Goal: Task Accomplishment & Management: Manage account settings

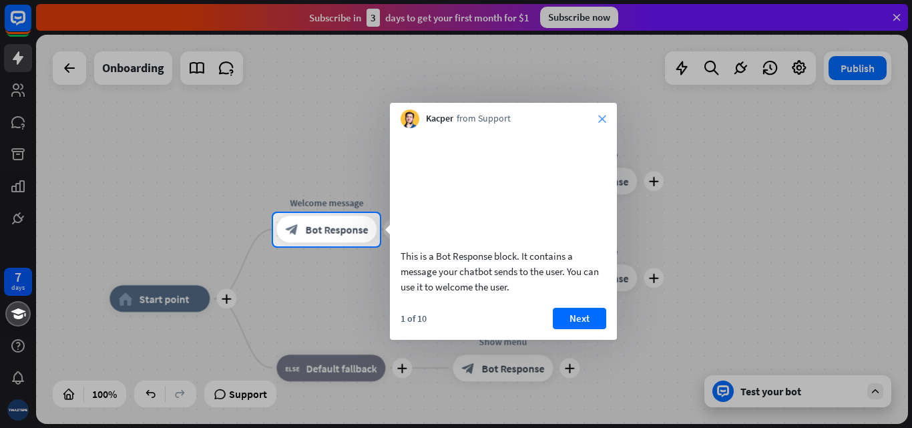
click at [602, 116] on icon "close" at bounding box center [602, 119] width 8 height 8
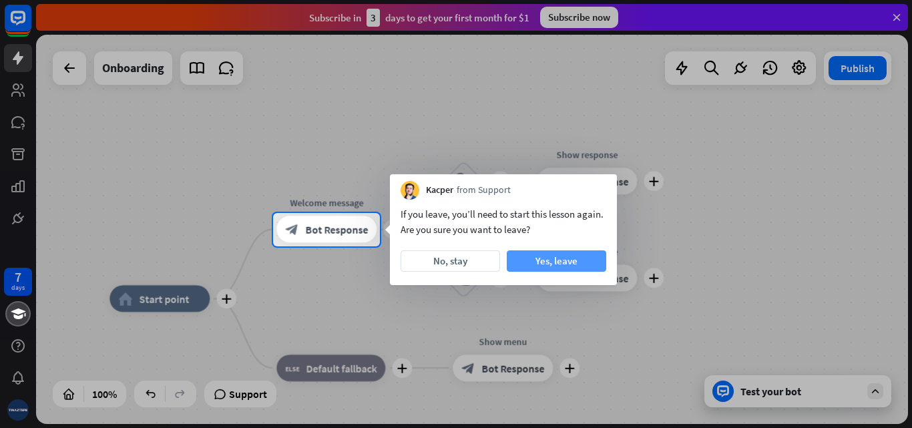
click at [522, 260] on button "Yes, leave" at bounding box center [557, 260] width 100 height 21
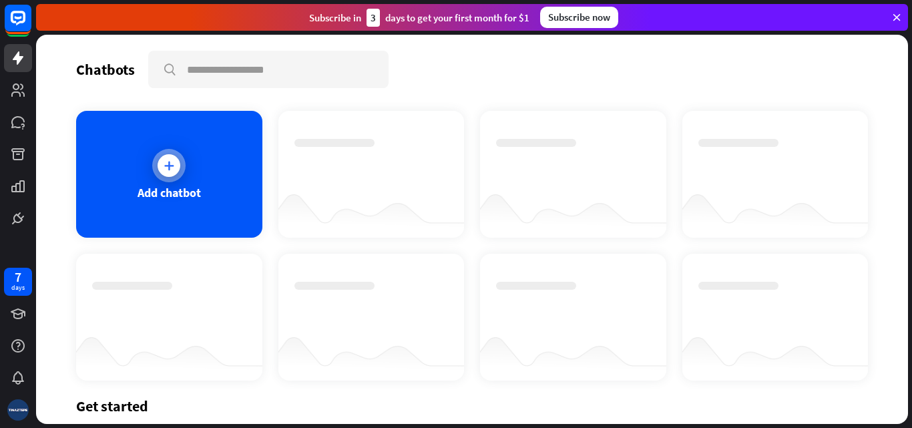
click at [177, 172] on div at bounding box center [168, 165] width 33 height 33
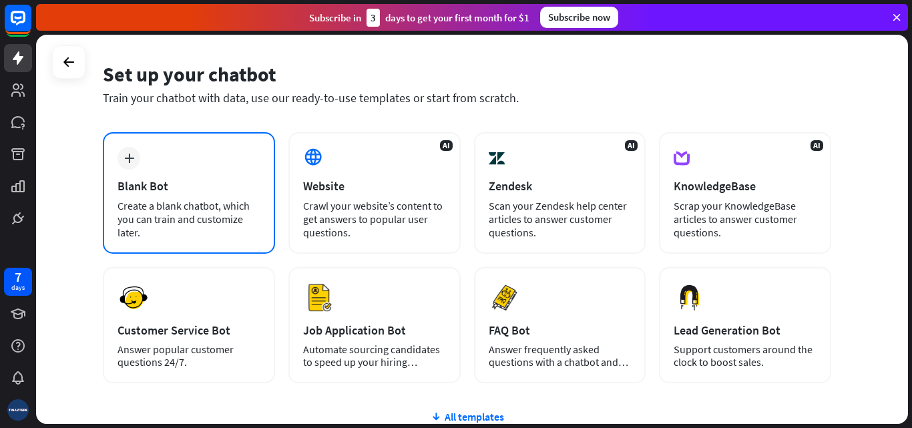
scroll to position [67, 0]
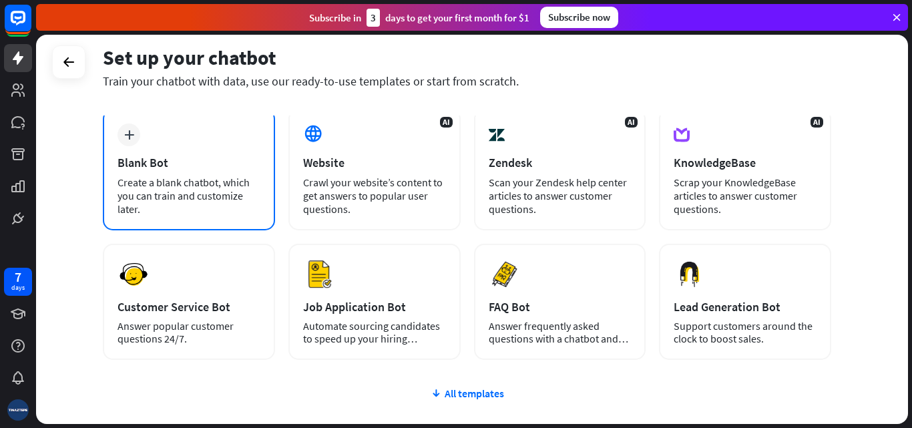
click at [126, 130] on icon "plus" at bounding box center [129, 134] width 10 height 9
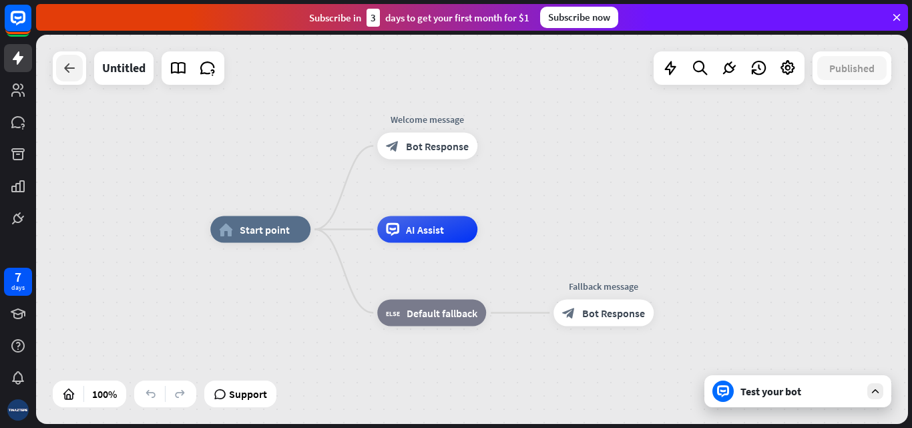
click at [61, 69] on icon at bounding box center [69, 68] width 16 height 16
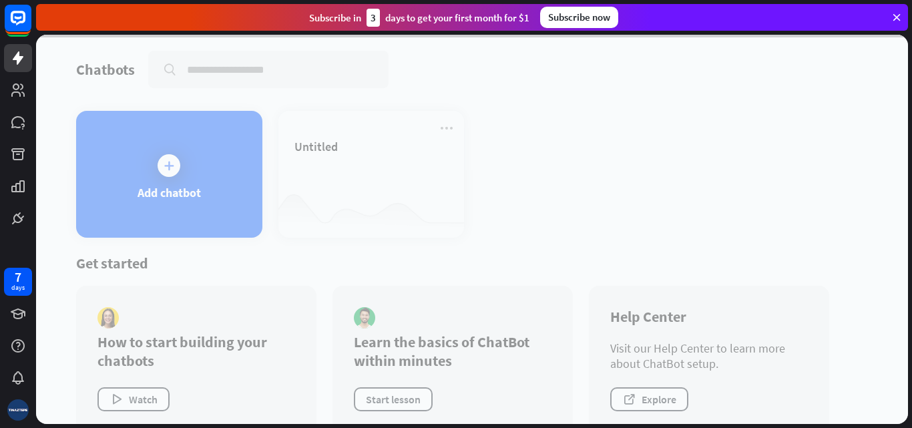
scroll to position [25, 0]
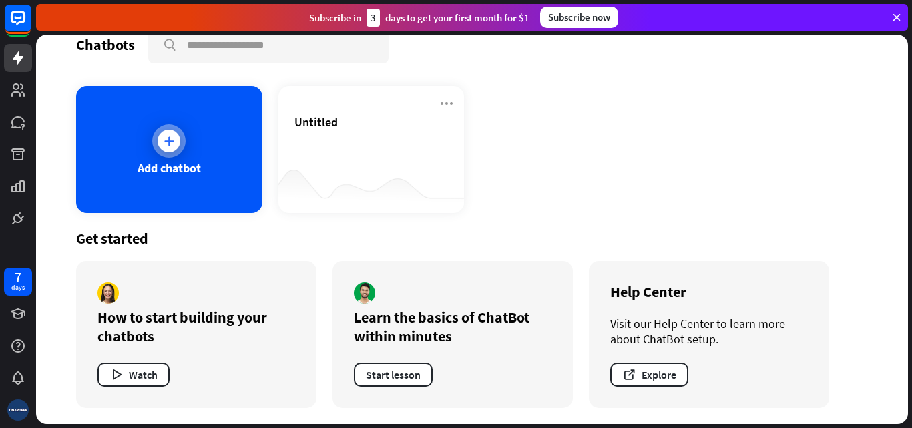
click at [204, 164] on div "Add chatbot" at bounding box center [169, 149] width 186 height 127
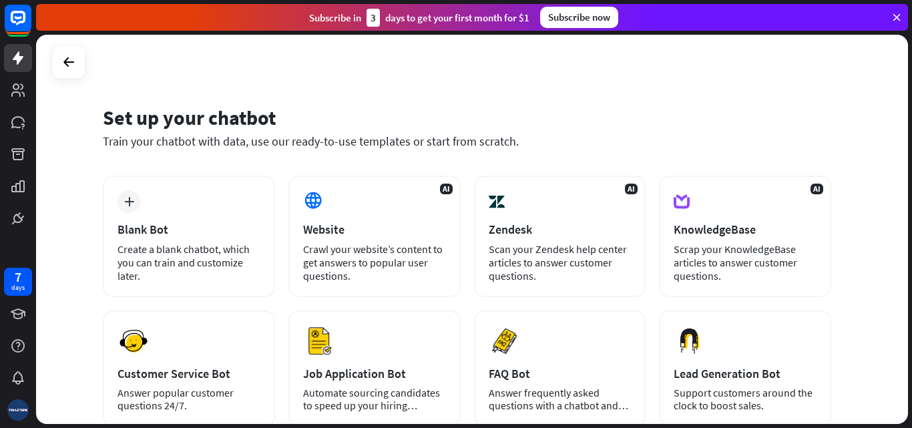
scroll to position [67, 0]
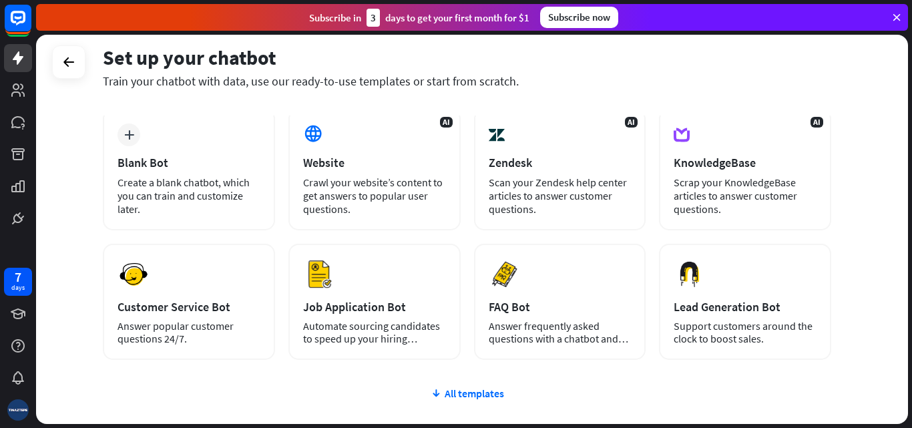
click at [499, 404] on div "plus Blank Bot Create a blank chatbot, which you can train and customize later.…" at bounding box center [467, 314] width 729 height 411
click at [483, 395] on div "All templates" at bounding box center [467, 393] width 729 height 13
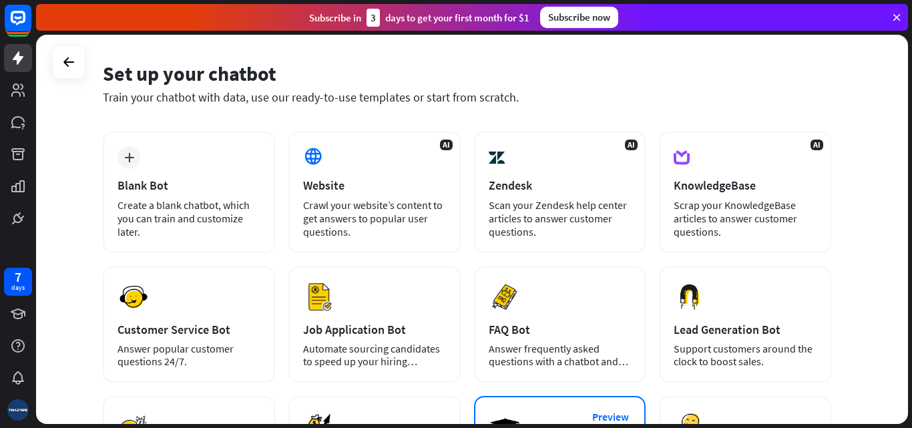
scroll to position [0, 0]
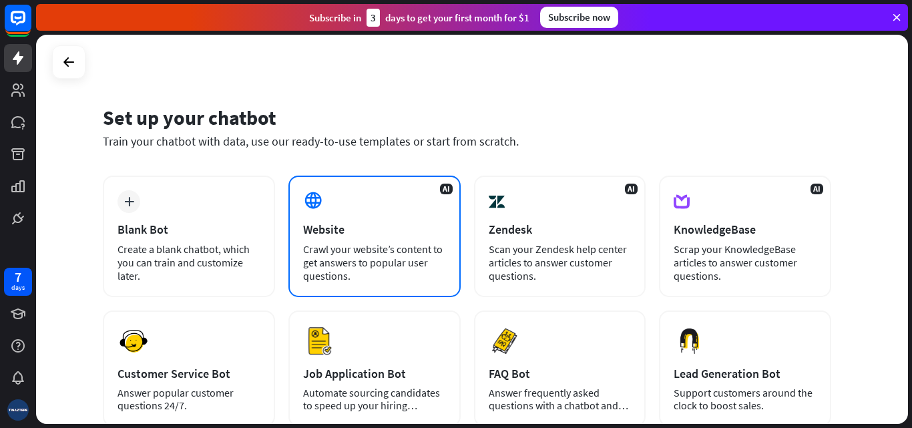
click at [433, 259] on div "Crawl your website’s content to get answers to popular user questions." at bounding box center [374, 262] width 143 height 40
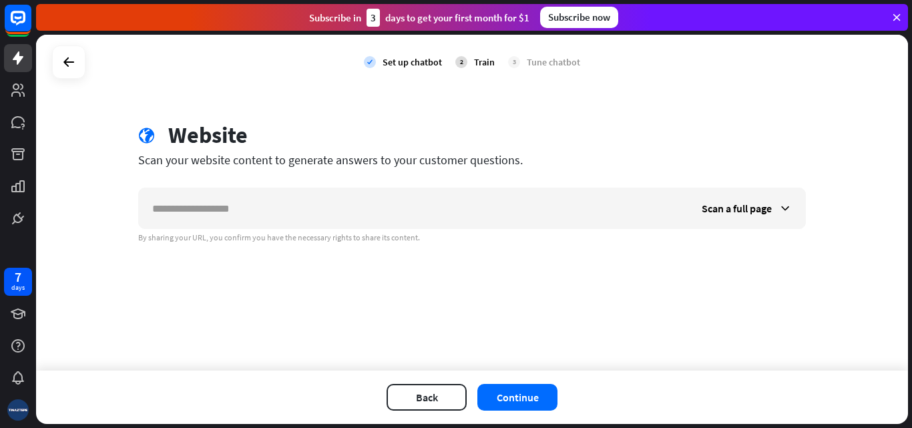
click at [94, 67] on div "check Set up chatbot 2 Train 3 Tune chatbot" at bounding box center [472, 62] width 872 height 55
click at [76, 67] on icon at bounding box center [69, 62] width 16 height 16
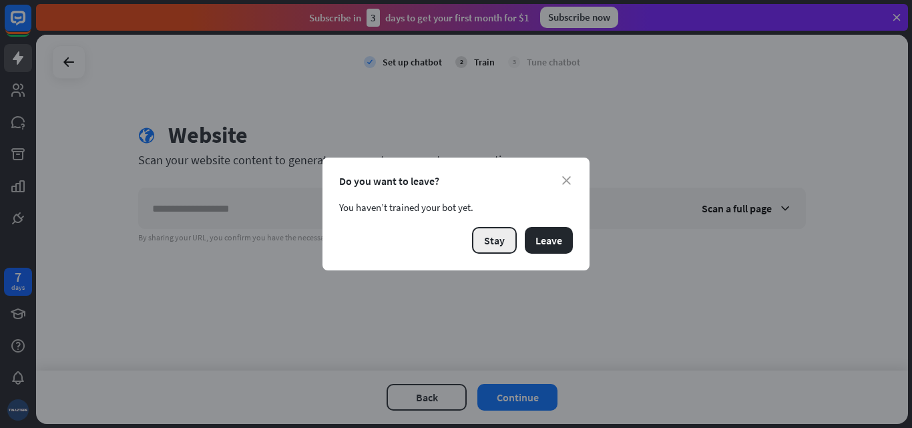
click at [478, 240] on button "Stay" at bounding box center [494, 240] width 45 height 27
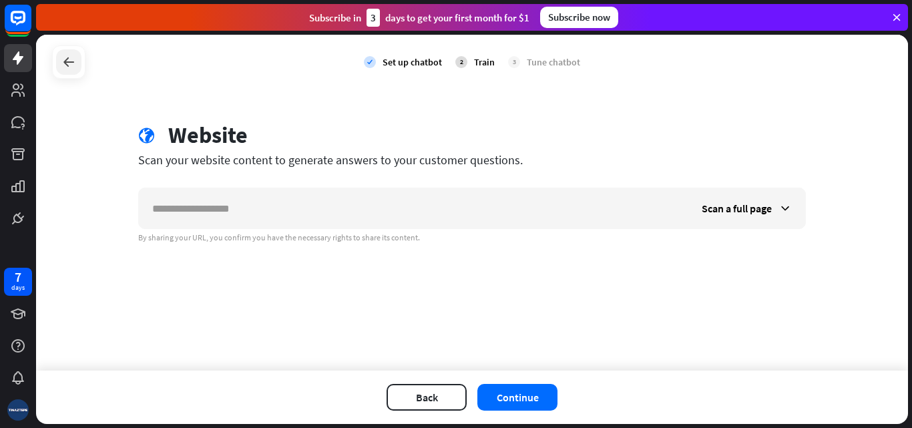
click at [71, 69] on icon at bounding box center [69, 62] width 16 height 16
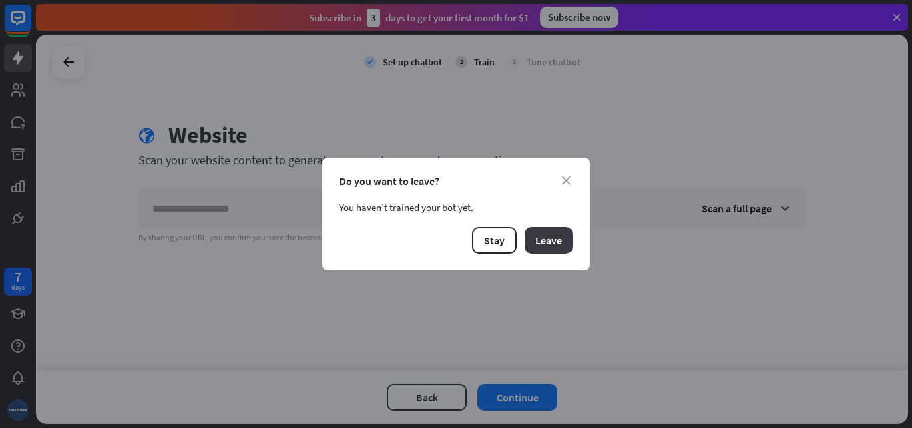
click at [535, 239] on button "Leave" at bounding box center [549, 240] width 48 height 27
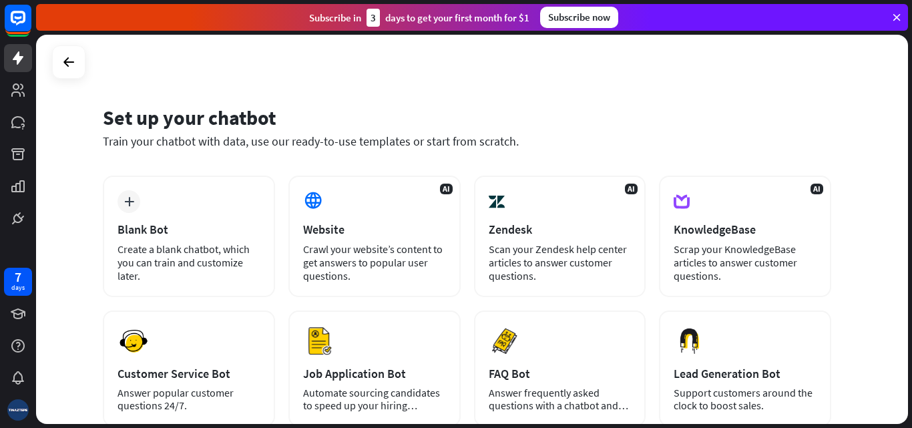
click at [57, 71] on div at bounding box center [68, 61] width 33 height 33
click at [79, 54] on div at bounding box center [68, 61] width 25 height 25
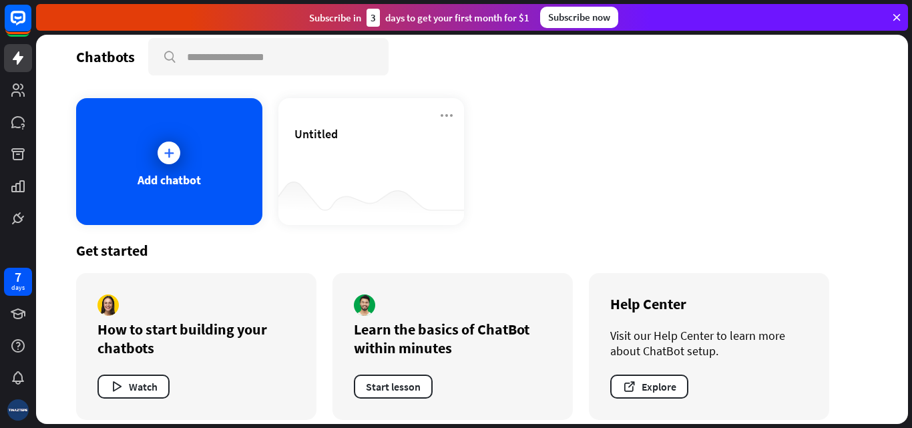
scroll to position [25, 0]
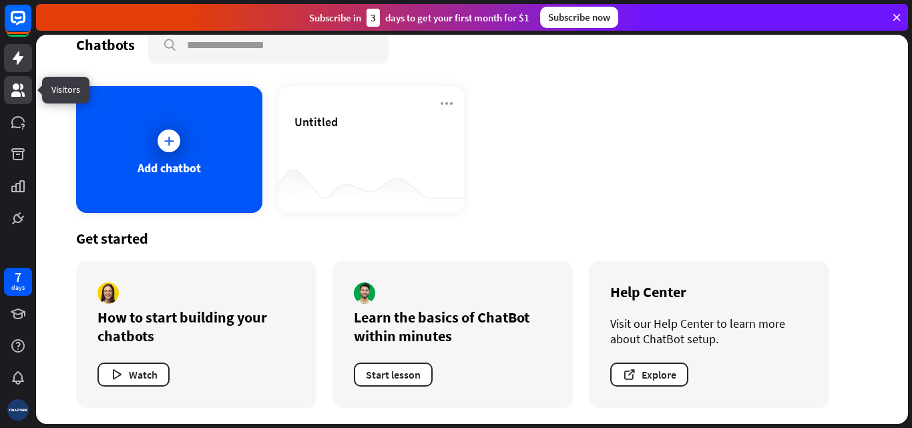
click at [17, 101] on link at bounding box center [18, 90] width 28 height 28
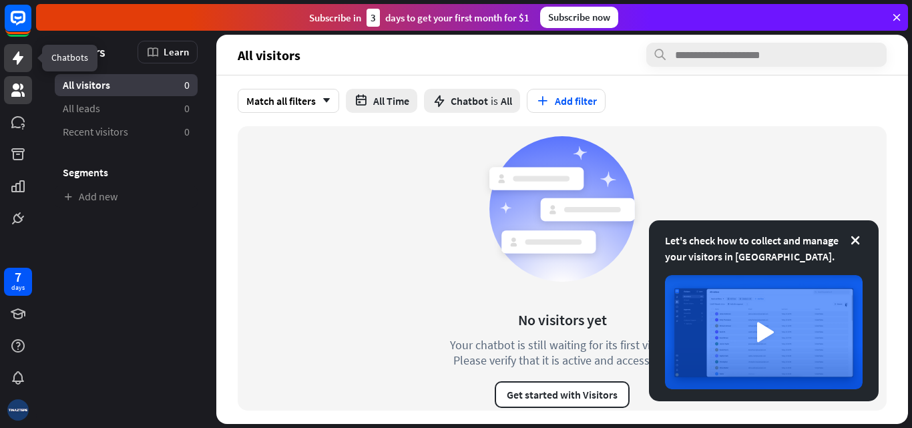
click at [27, 64] on link at bounding box center [18, 58] width 28 height 28
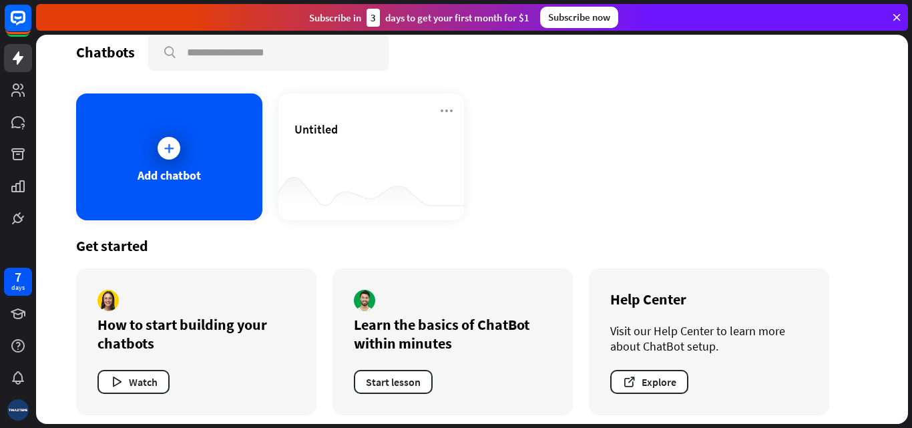
scroll to position [25, 0]
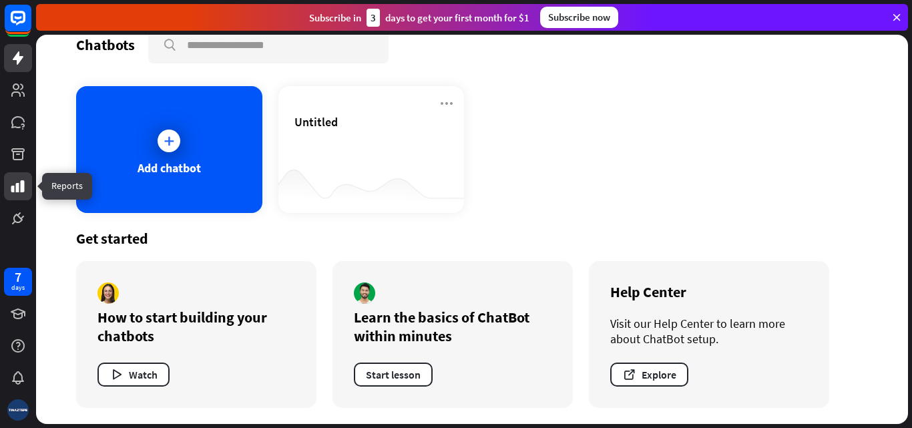
click at [16, 195] on link at bounding box center [18, 186] width 28 height 28
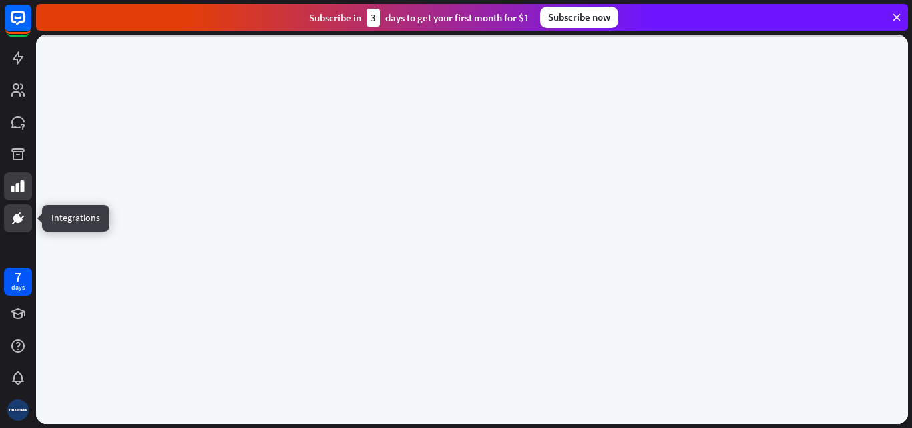
click at [21, 219] on icon at bounding box center [22, 217] width 3 height 3
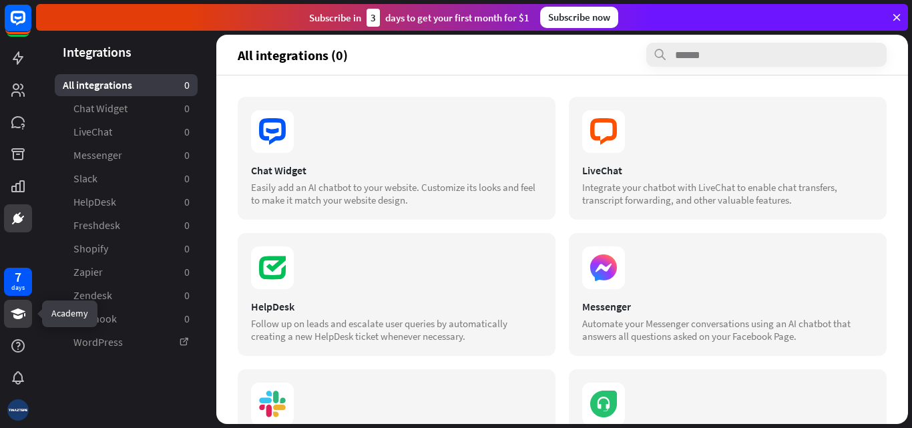
click at [22, 324] on link at bounding box center [18, 314] width 28 height 28
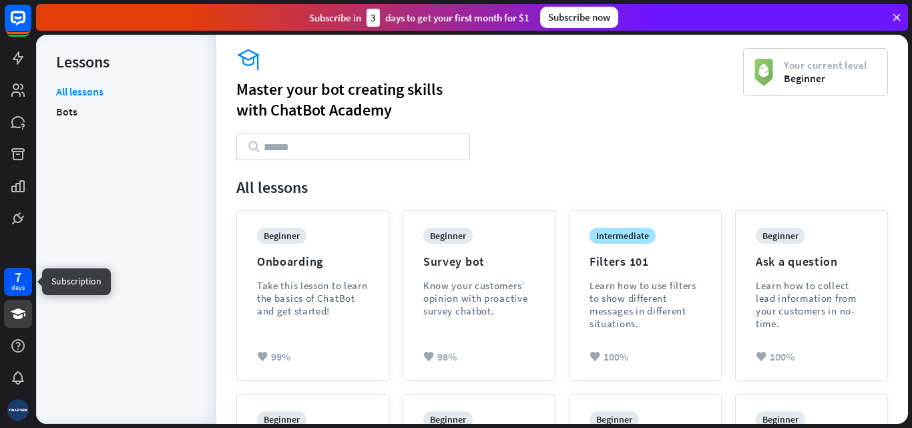
click at [15, 274] on div "7" at bounding box center [18, 277] width 7 height 12
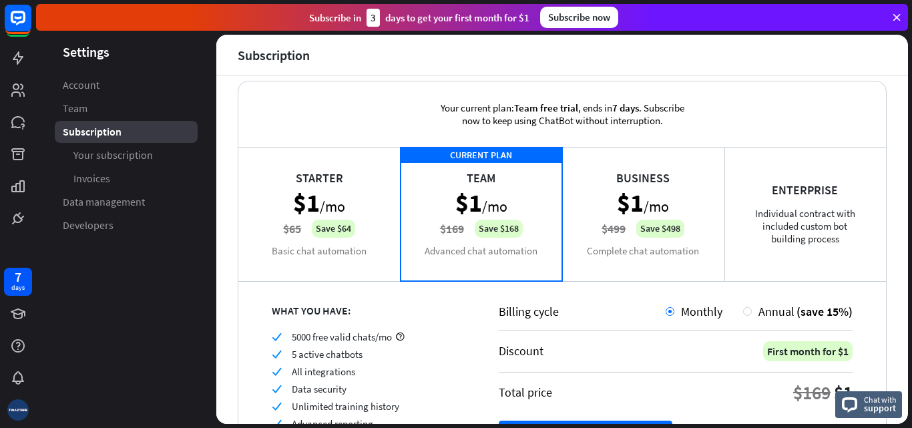
scroll to position [3, 0]
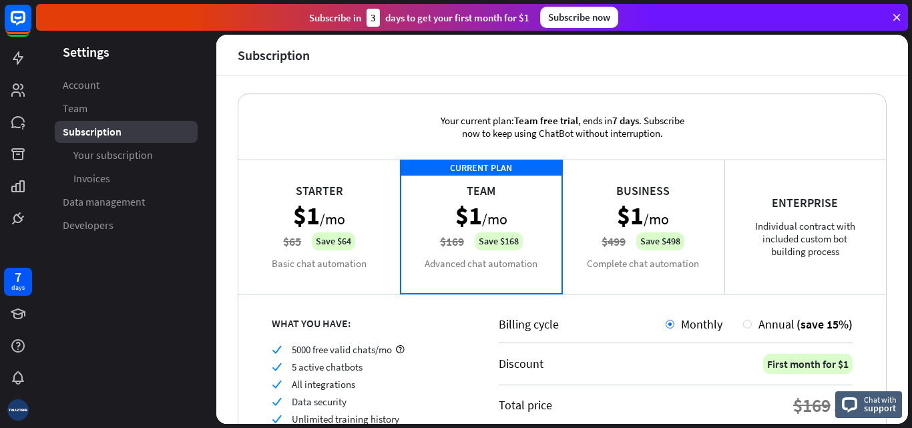
click at [25, 426] on div "7 days" at bounding box center [18, 214] width 36 height 428
click at [19, 415] on img at bounding box center [17, 409] width 21 height 21
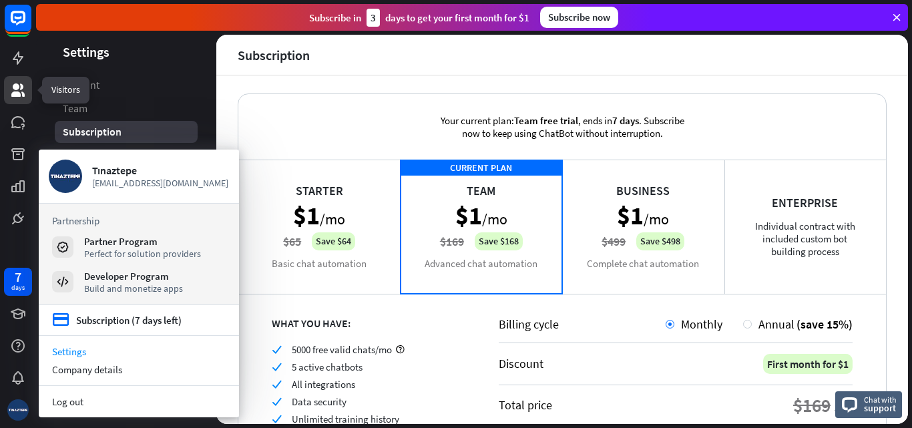
click at [23, 83] on icon at bounding box center [18, 90] width 16 height 16
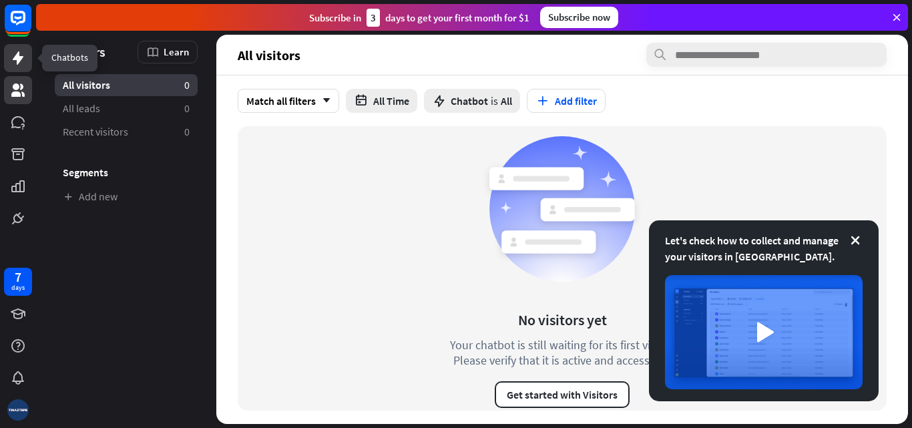
click at [15, 62] on icon at bounding box center [18, 58] width 16 height 16
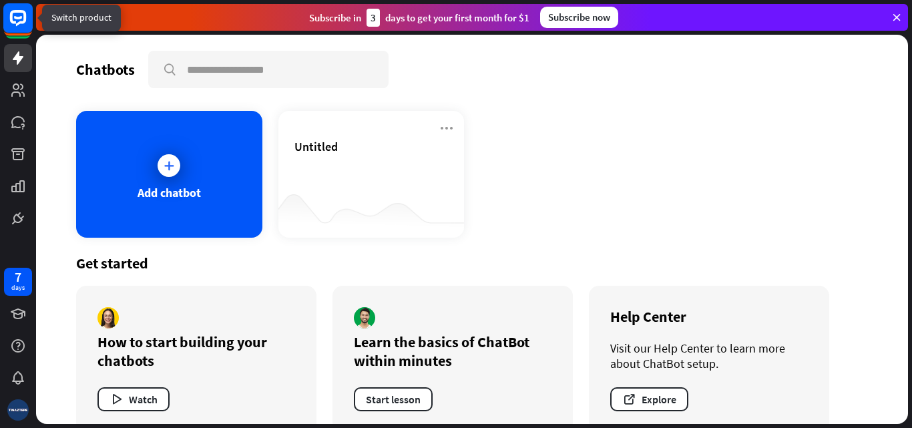
click at [21, 35] on rect at bounding box center [18, 22] width 28 height 28
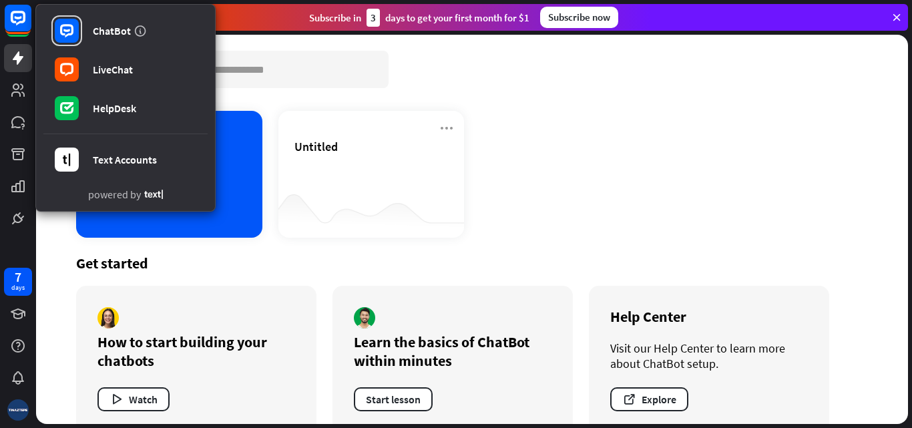
click at [3, 101] on div "ChatBot LiveChat HelpDesk Text Accounts powered by" at bounding box center [18, 116] width 36 height 232
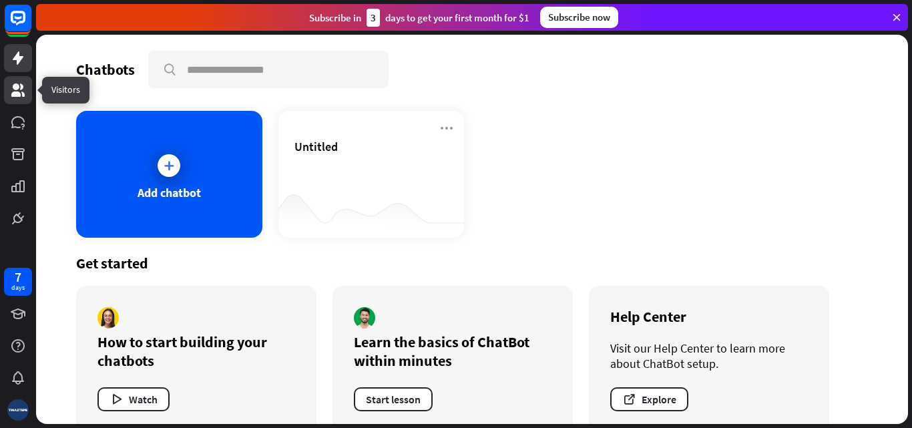
click at [7, 98] on link at bounding box center [18, 90] width 28 height 28
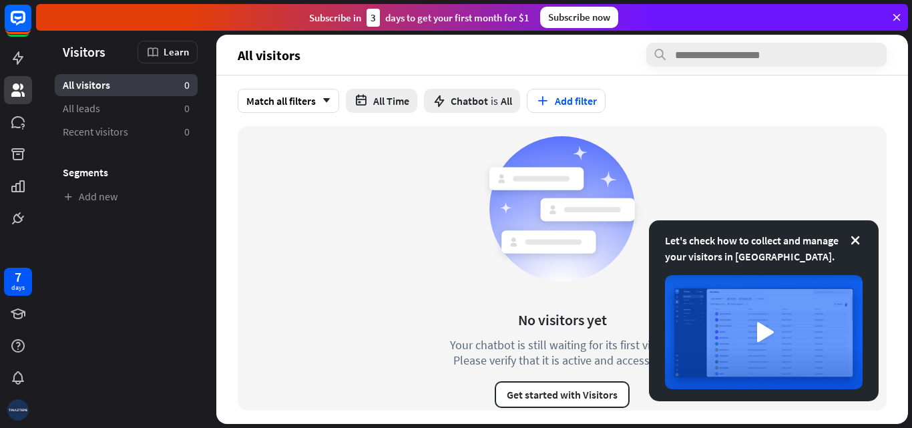
click at [21, 423] on div at bounding box center [18, 410] width 28 height 28
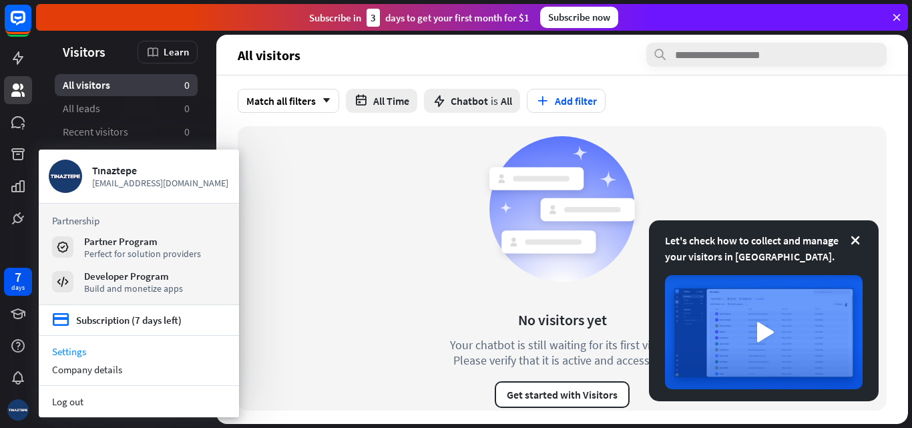
click at [107, 351] on link "Settings" at bounding box center [139, 352] width 200 height 18
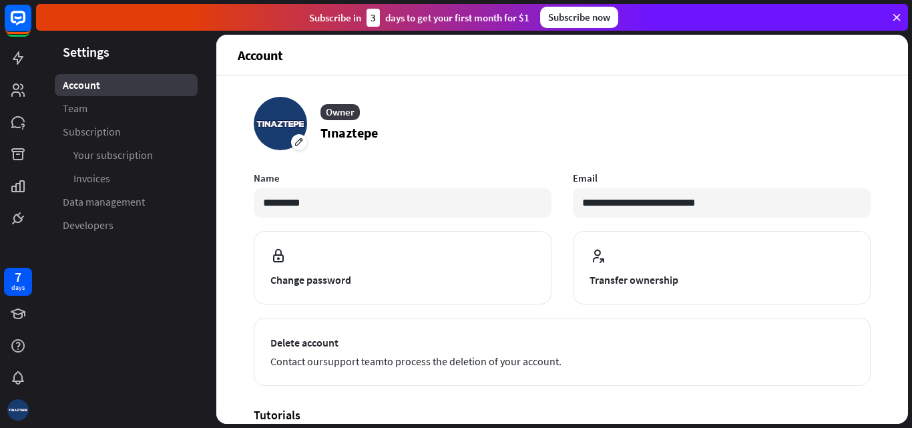
click at [891, 14] on icon at bounding box center [897, 17] width 12 height 12
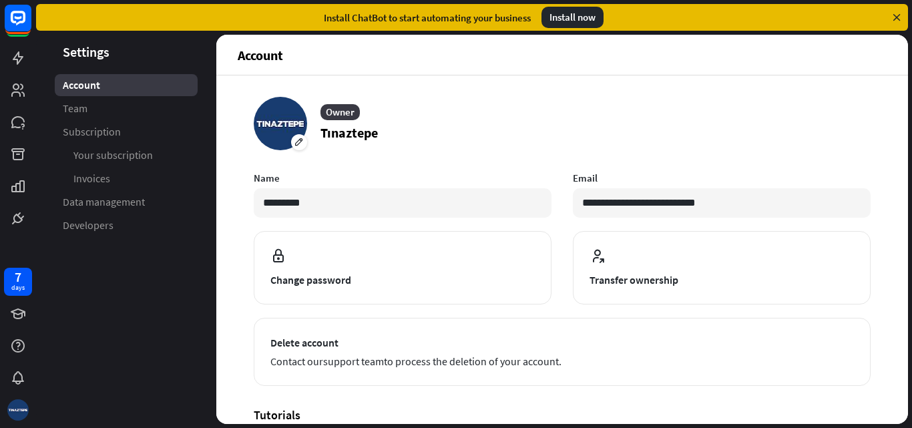
click at [894, 16] on icon at bounding box center [897, 17] width 12 height 12
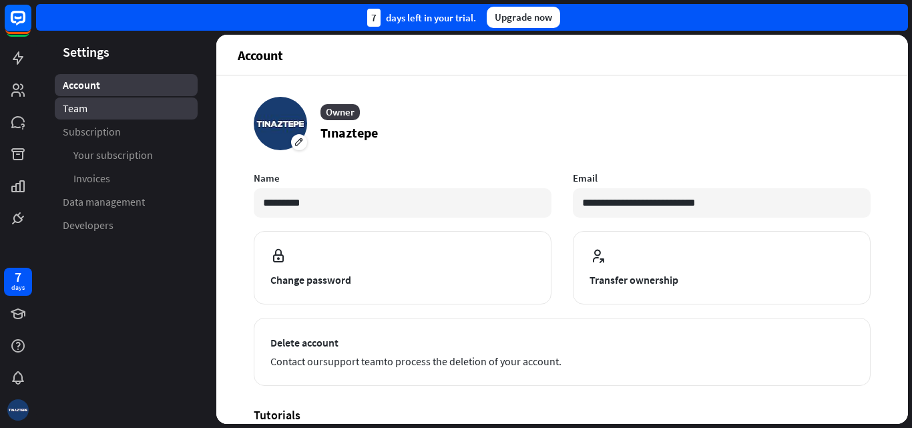
click at [125, 114] on link "Team" at bounding box center [126, 109] width 143 height 22
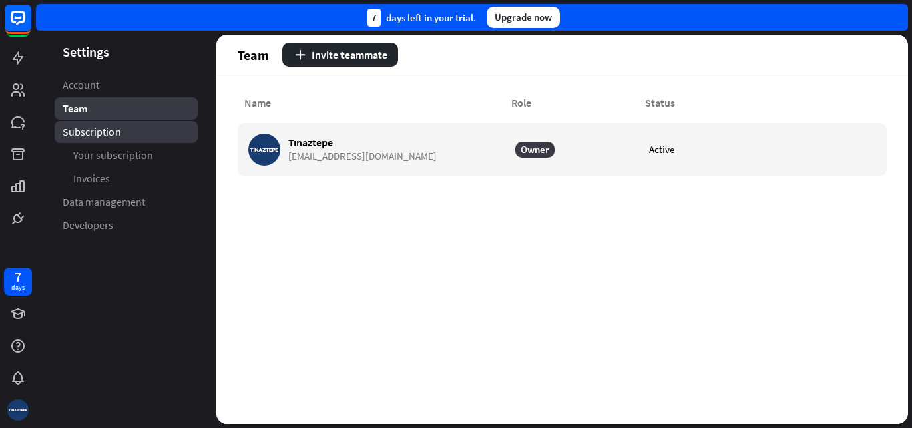
click at [127, 136] on link "Subscription" at bounding box center [126, 132] width 143 height 22
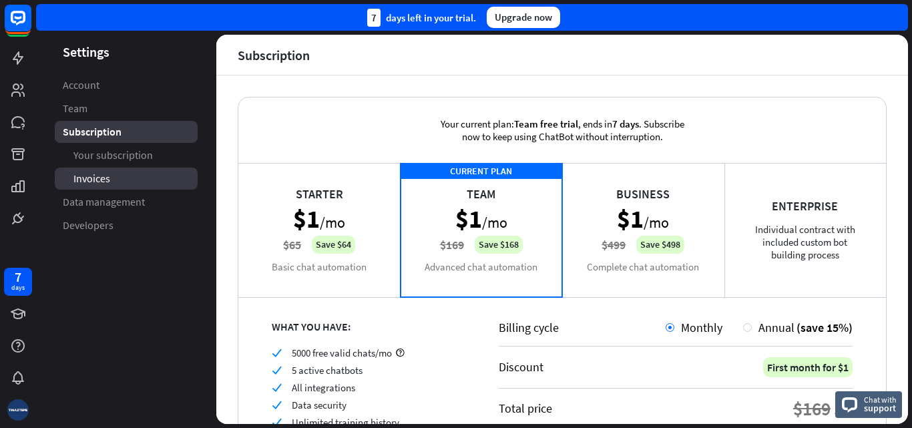
click at [106, 176] on span "Invoices" at bounding box center [91, 179] width 37 height 14
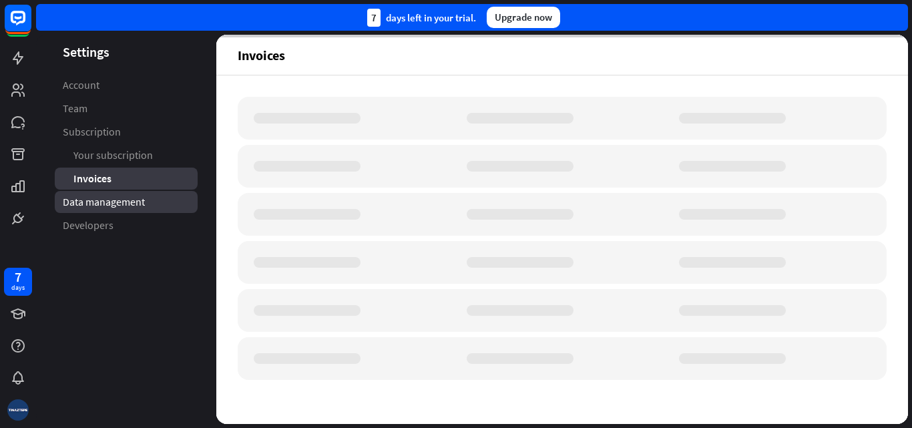
click at [90, 203] on span "Data management" at bounding box center [104, 202] width 82 height 14
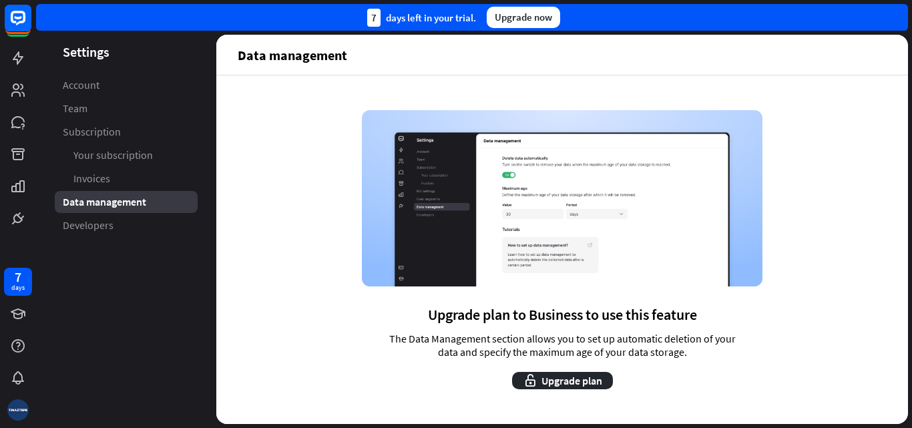
click at [90, 226] on span "Developers" at bounding box center [88, 225] width 51 height 14
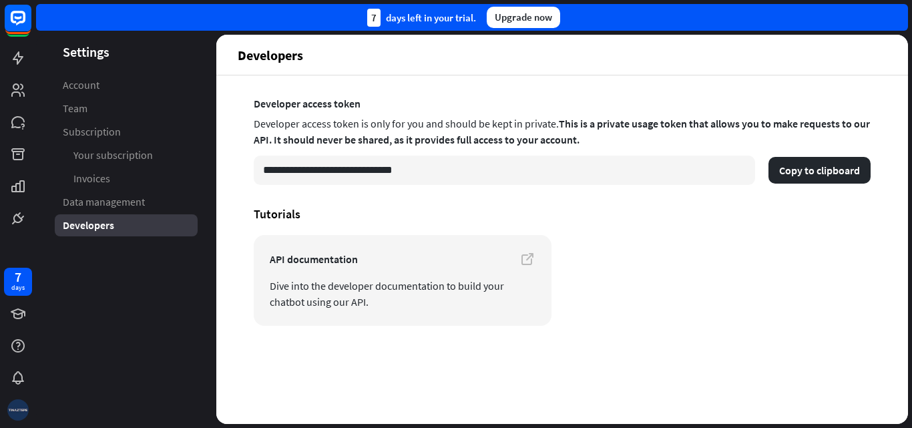
click at [13, 423] on div at bounding box center [18, 410] width 28 height 28
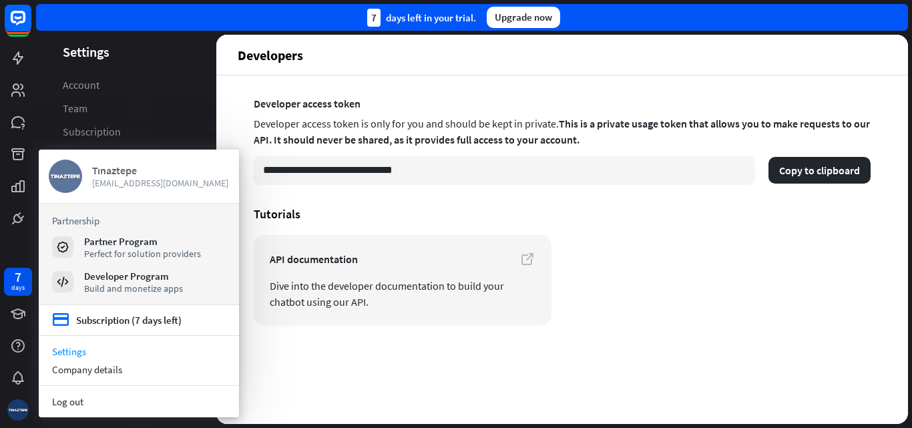
click at [62, 172] on img at bounding box center [65, 176] width 33 height 33
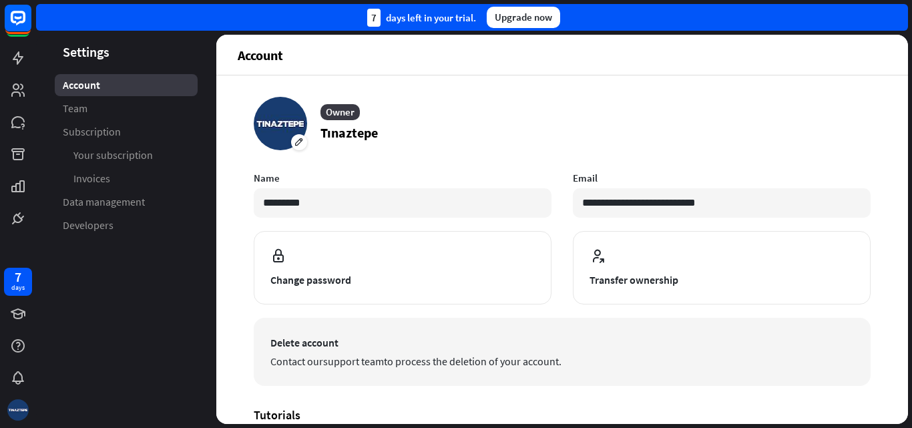
click at [327, 345] on span "Delete account" at bounding box center [562, 343] width 584 height 16
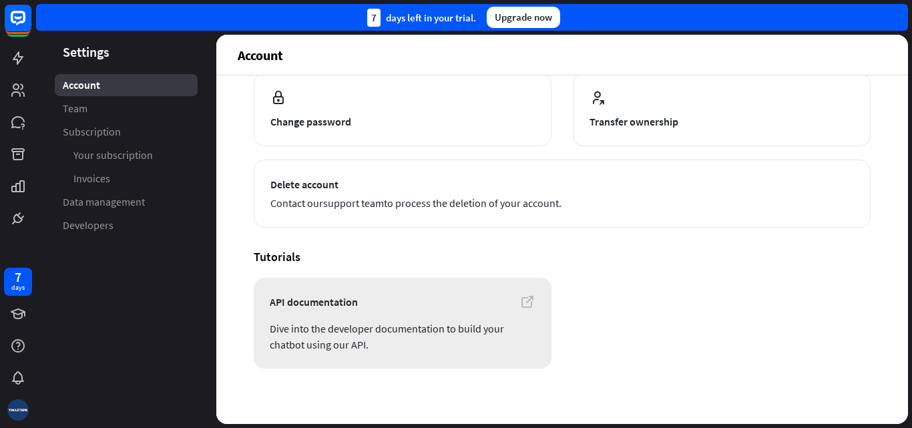
scroll to position [164, 0]
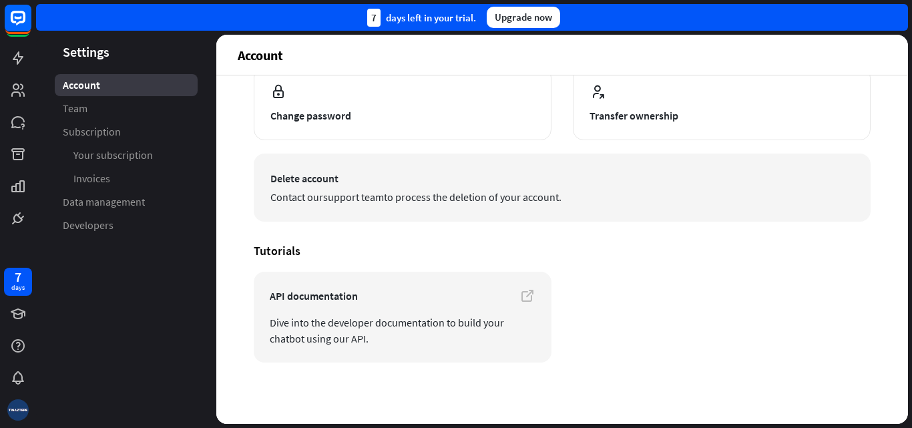
click at [348, 199] on link "support team" at bounding box center [353, 196] width 61 height 13
drag, startPoint x: 574, startPoint y: 205, endPoint x: 594, endPoint y: 197, distance: 21.6
click at [594, 197] on button "Delete account Contact our support team to process the deletion of your account." at bounding box center [562, 188] width 617 height 68
click at [594, 197] on span "Contact our support team to process the deletion of your account." at bounding box center [562, 197] width 584 height 16
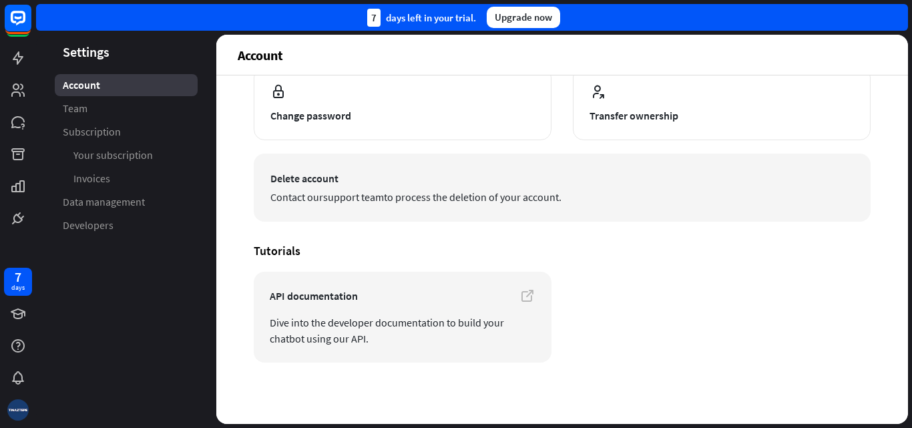
click at [492, 208] on button "Delete account Contact our support team to process the deletion of your account." at bounding box center [562, 188] width 617 height 68
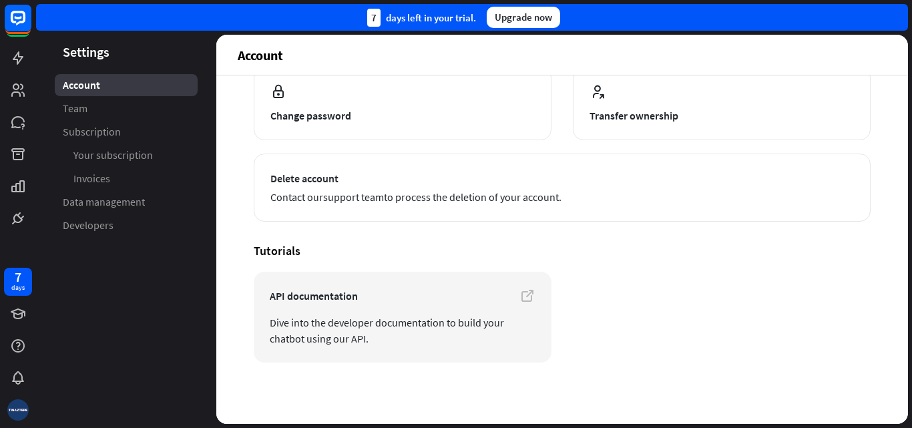
click at [492, 227] on div "**********" at bounding box center [562, 148] width 617 height 430
